Goal: Task Accomplishment & Management: Manage account settings

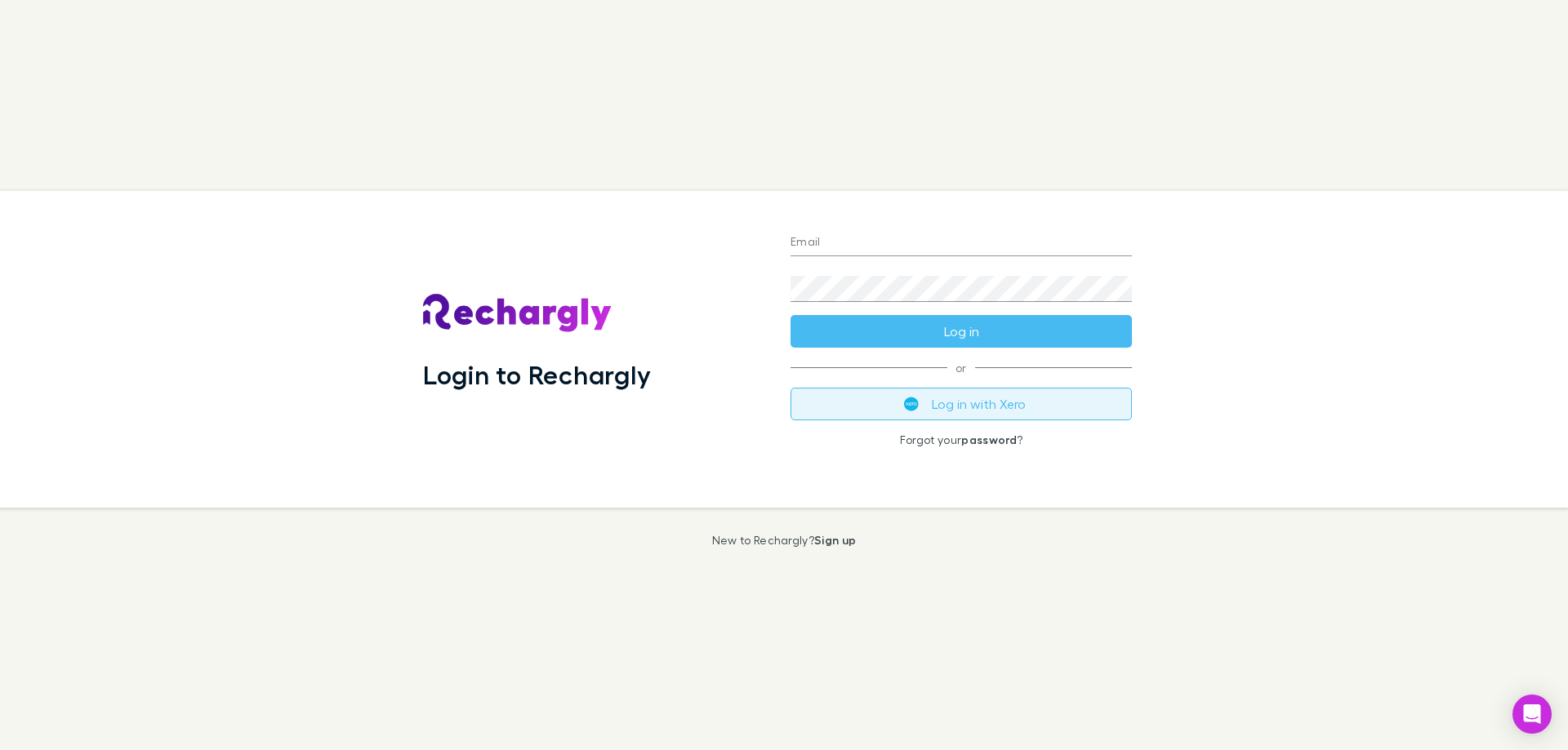
click at [959, 409] on button "Log in with Xero" at bounding box center [961, 404] width 341 height 33
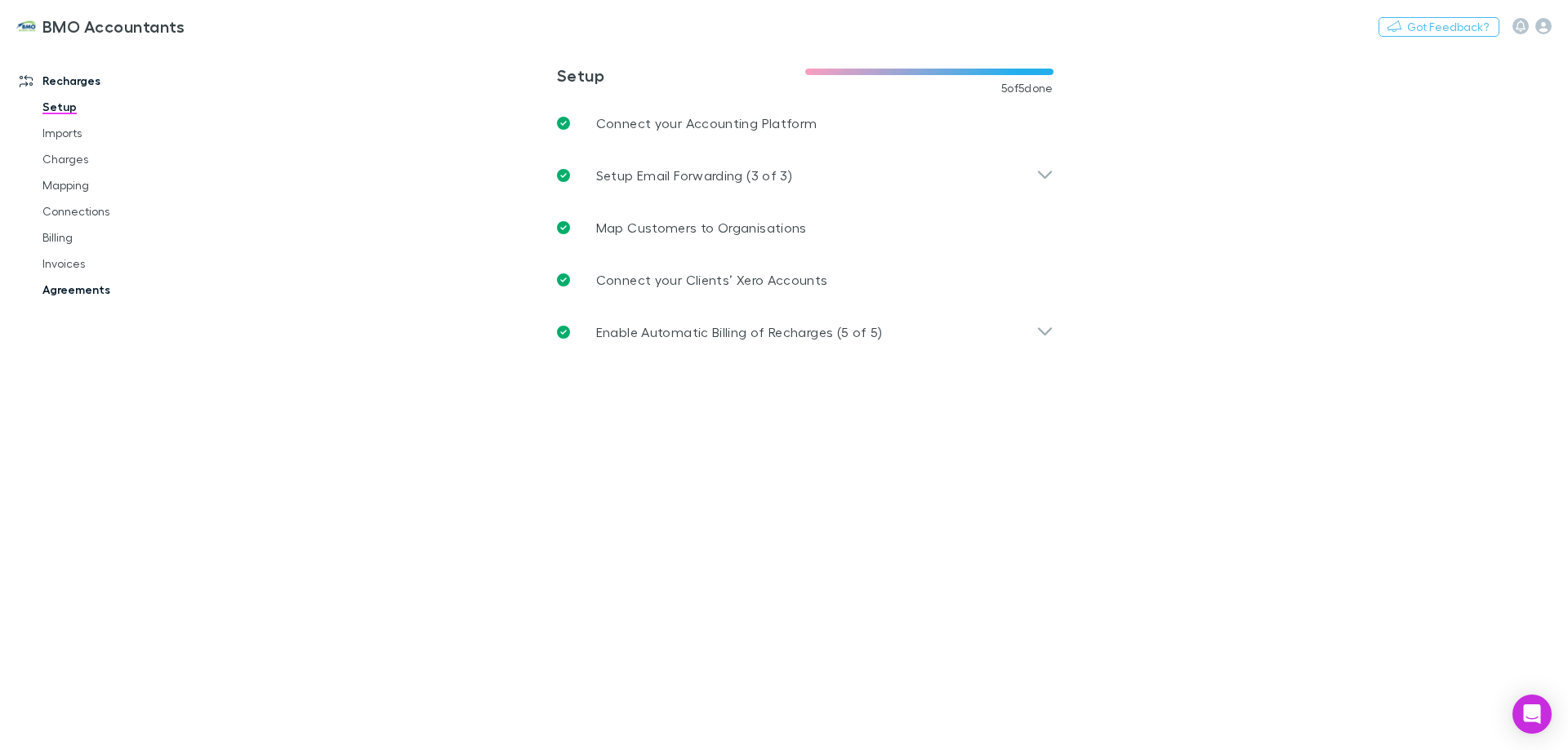
click at [90, 289] on link "Agreements" at bounding box center [123, 290] width 194 height 27
